Goal: Task Accomplishment & Management: Manage account settings

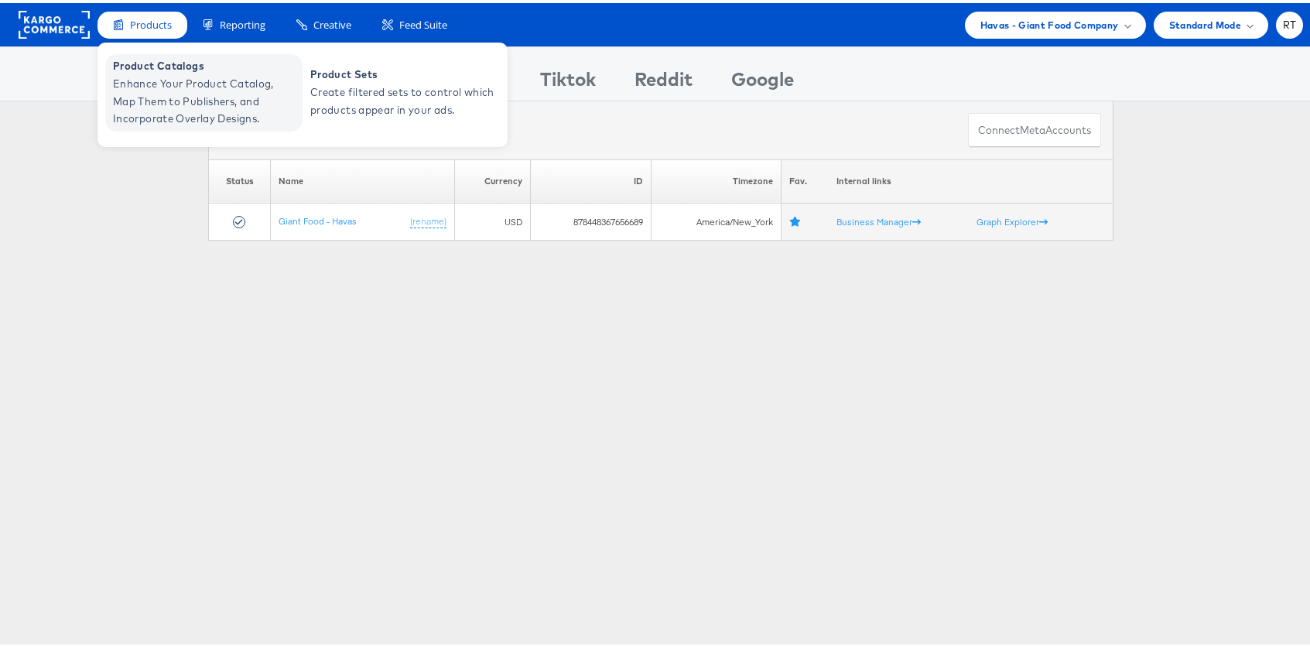
click at [169, 88] on span "Enhance Your Product Catalog, Map Them to Publishers, and Incorporate Overlay D…" at bounding box center [206, 98] width 186 height 53
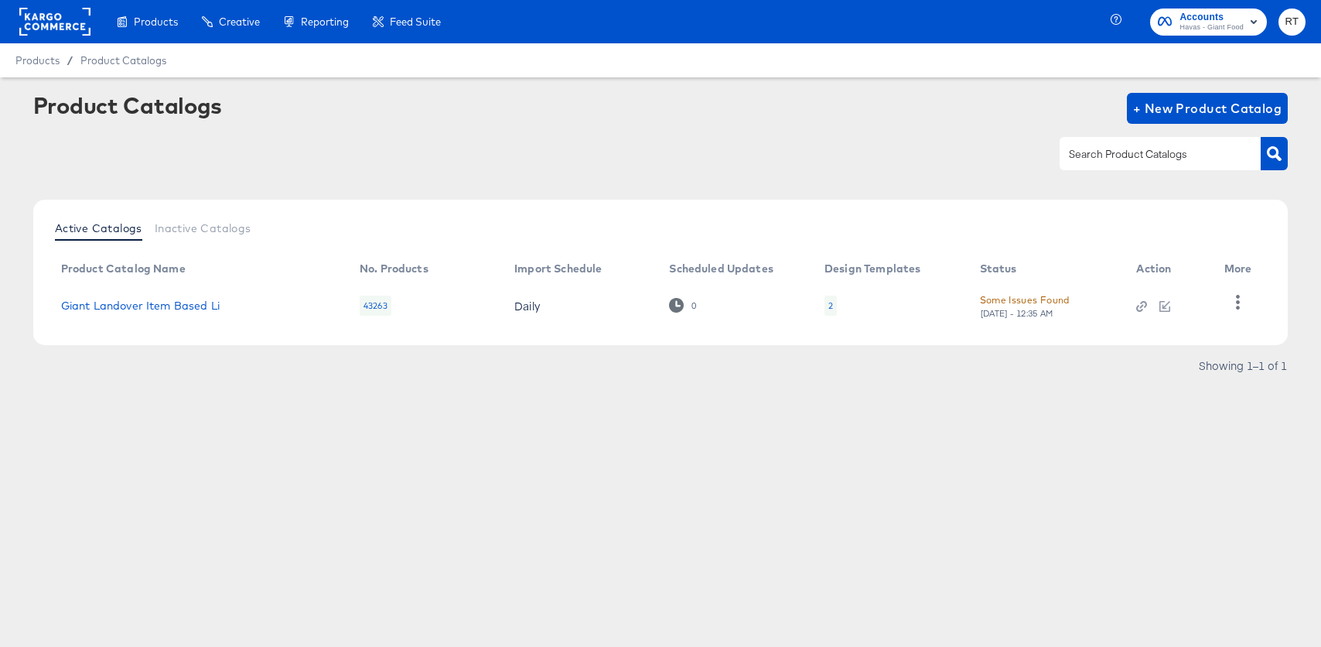
click at [77, 26] on rect at bounding box center [54, 22] width 71 height 28
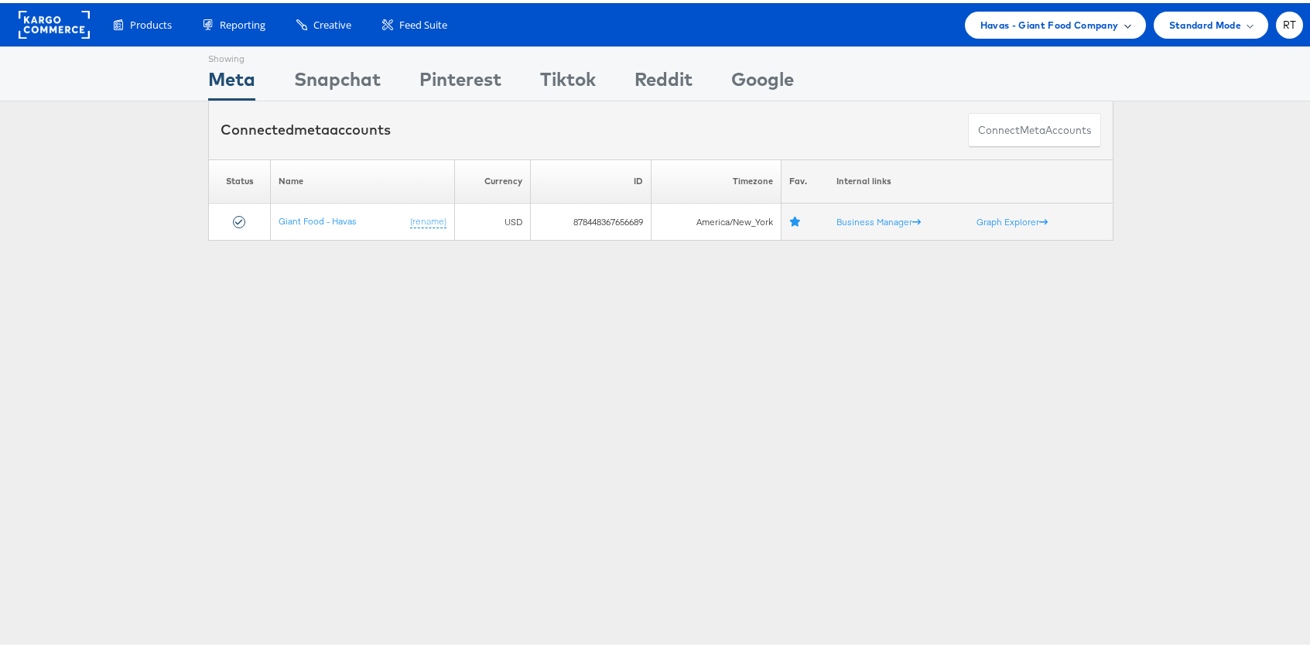
click at [1057, 22] on span "Havas - Giant Food Company" at bounding box center [1049, 22] width 138 height 16
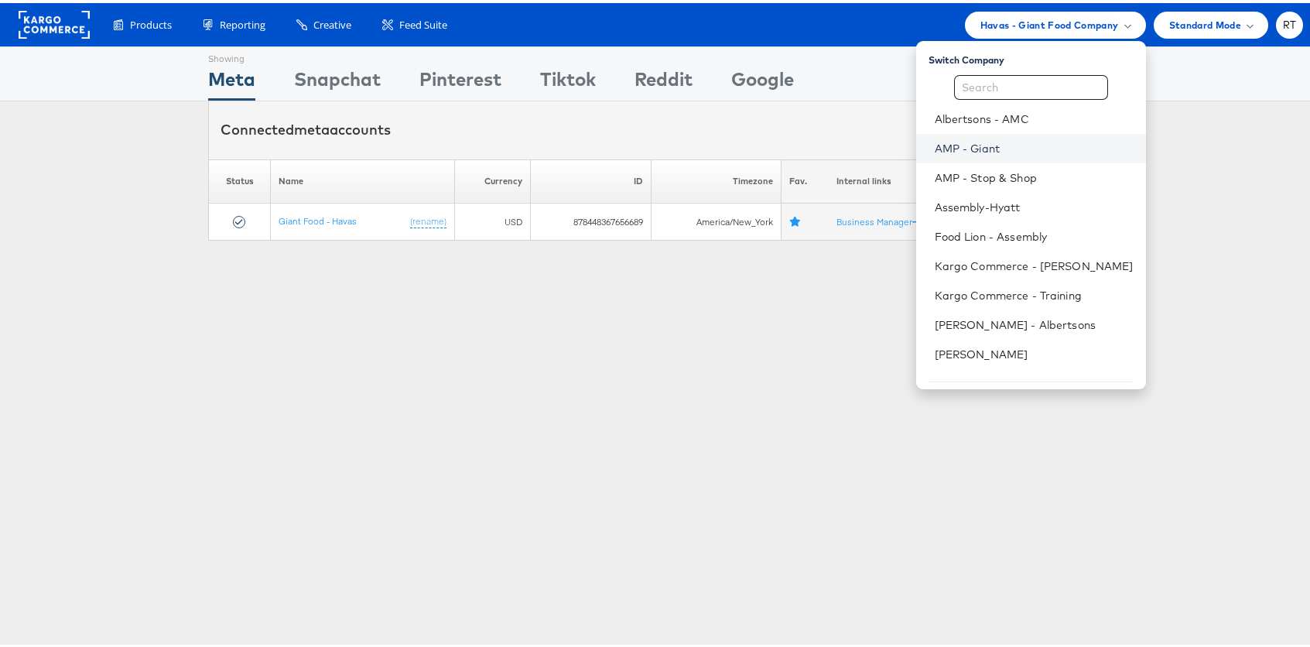
click at [1019, 145] on link "AMP - Giant" at bounding box center [1033, 145] width 199 height 15
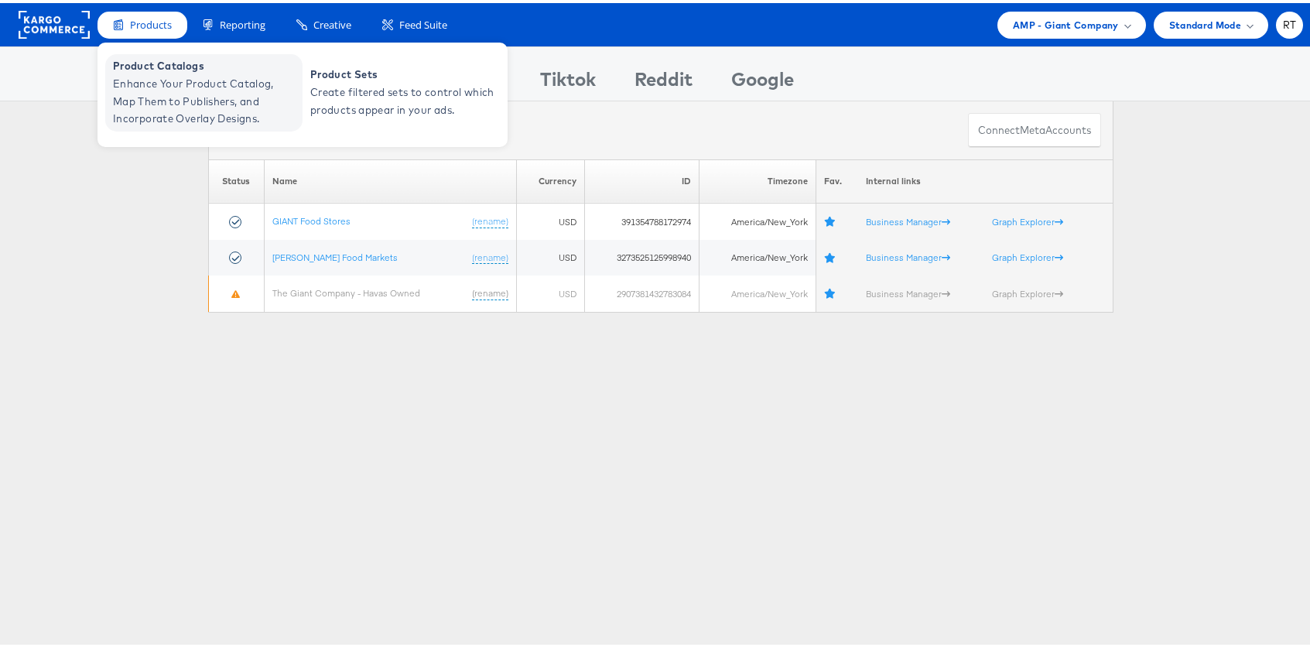
click at [165, 99] on span "Enhance Your Product Catalog, Map Them to Publishers, and Incorporate Overlay D…" at bounding box center [206, 98] width 186 height 53
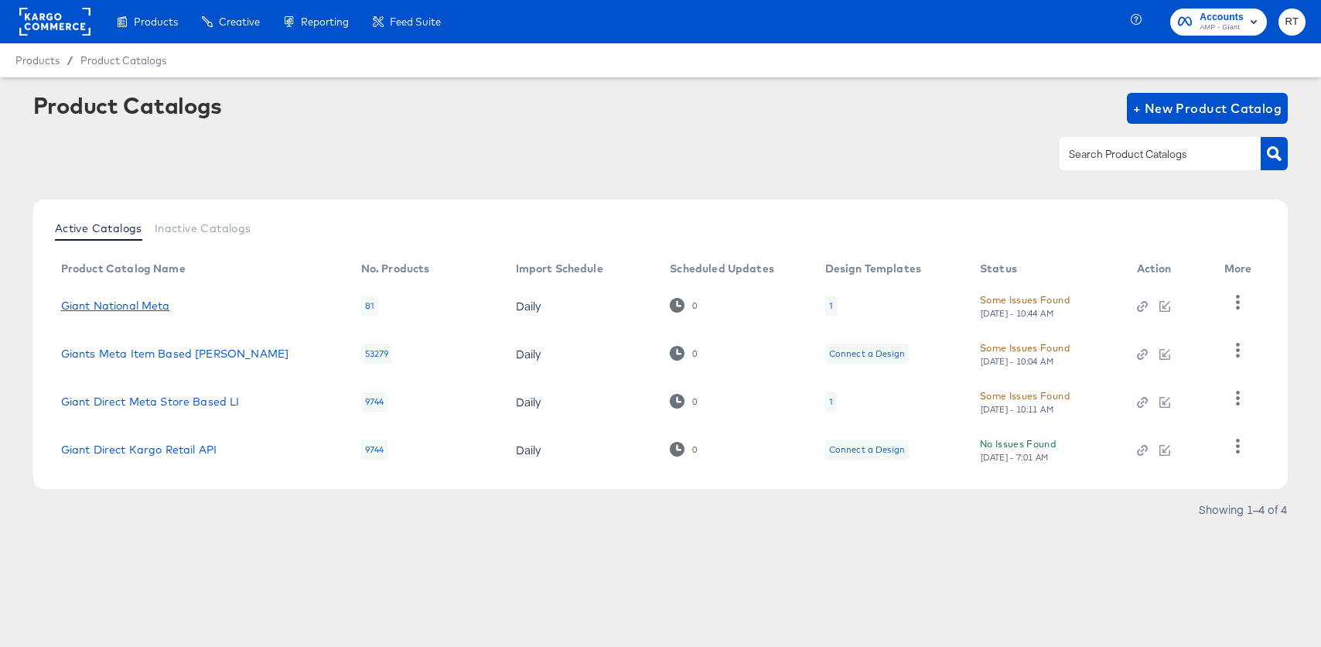
click at [139, 306] on link "Giant National Meta" at bounding box center [115, 305] width 109 height 12
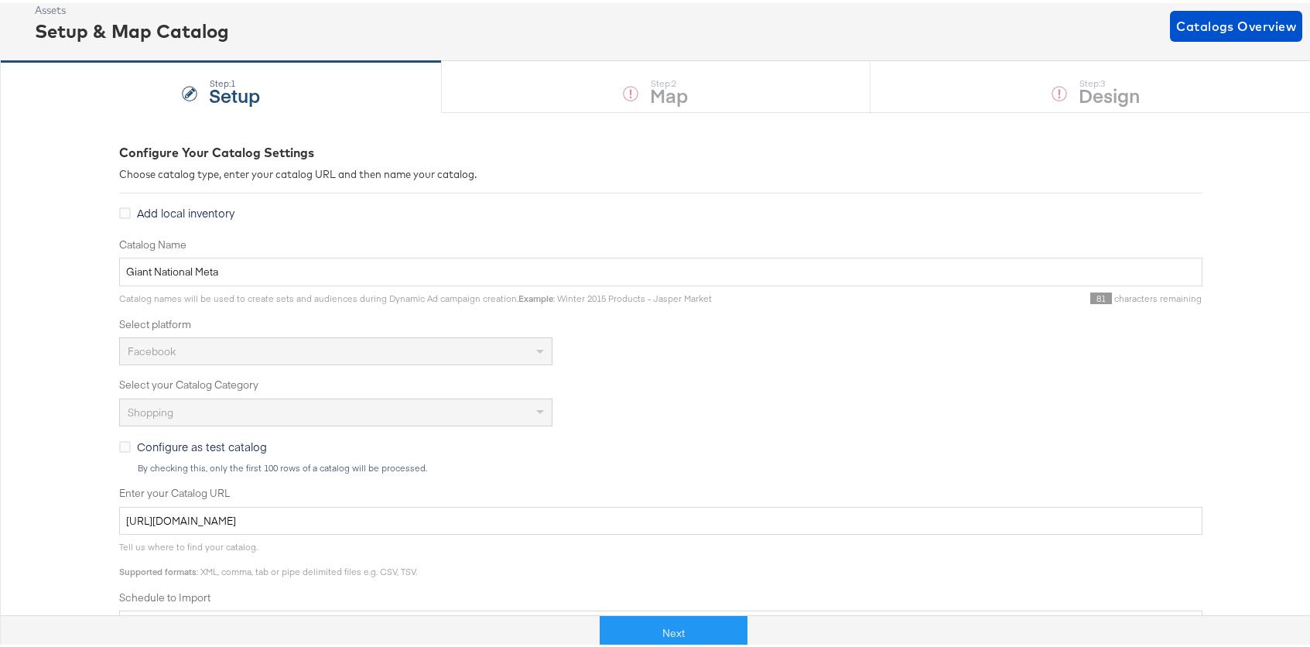
scroll to position [108, 0]
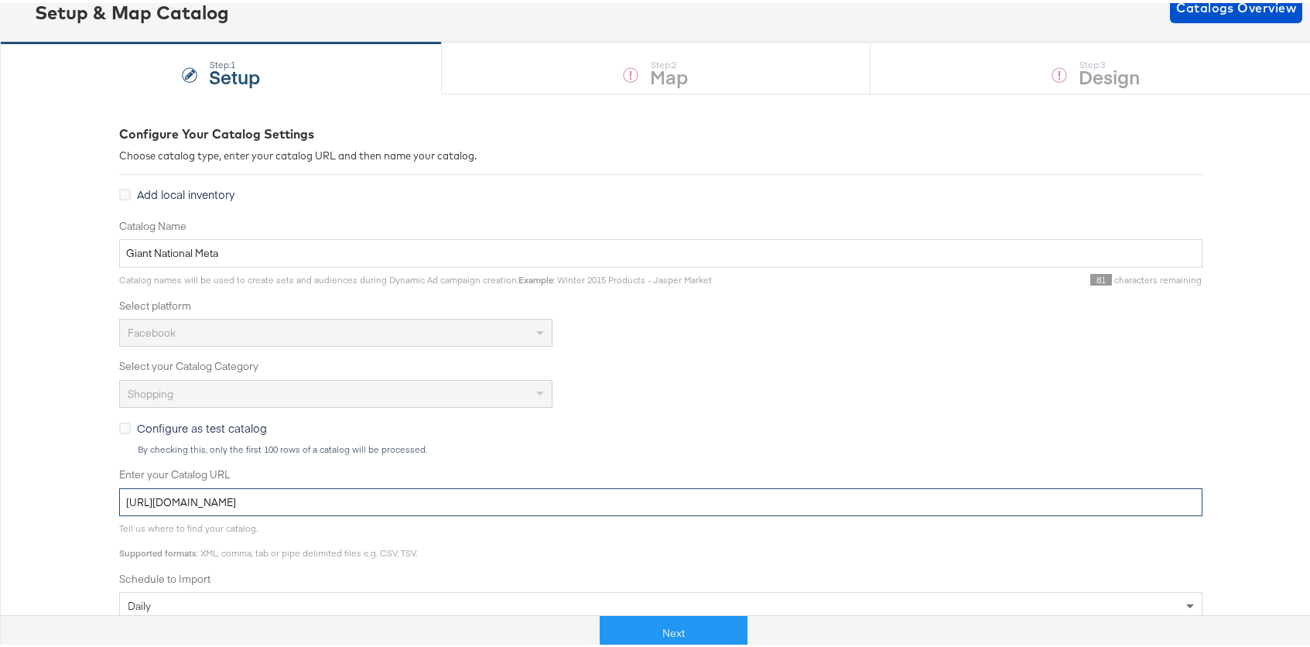
drag, startPoint x: 516, startPoint y: 504, endPoint x: -196, endPoint y: 429, distance: 715.5
click at [0, 429] on html "Products Creative Reporting Feed Suite Accounts AMP - Giant RT Products / Produ…" at bounding box center [660, 215] width 1321 height 647
